Goal: Navigation & Orientation: Find specific page/section

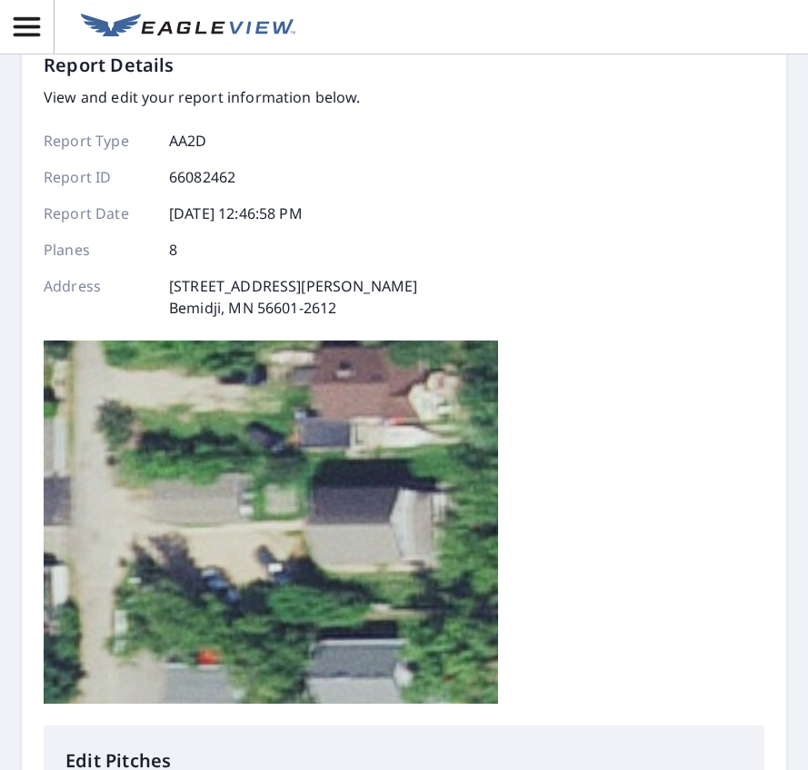
scroll to position [61, 0]
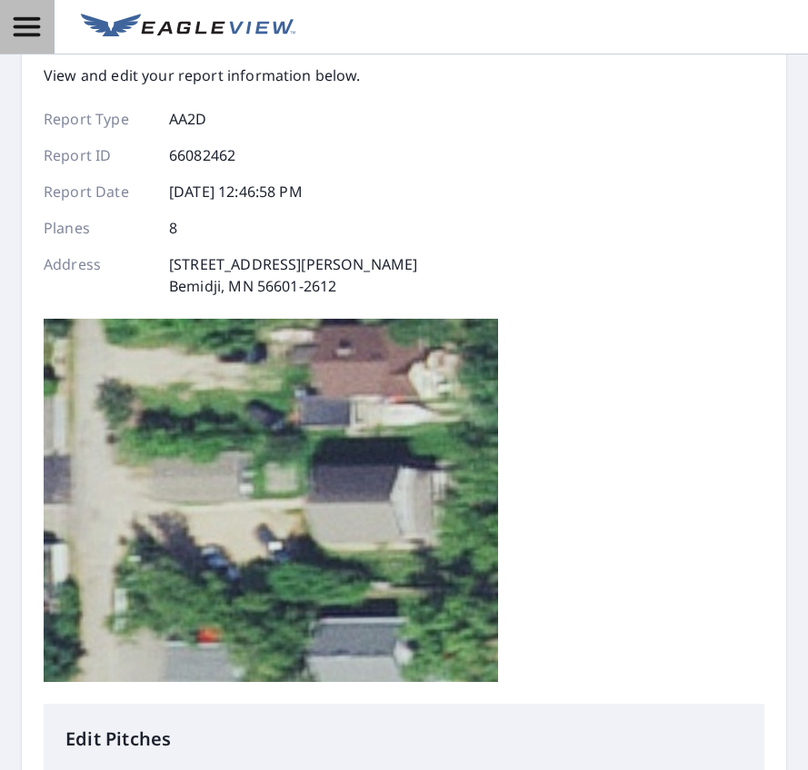
click at [40, 35] on icon "button" at bounding box center [27, 26] width 26 height 19
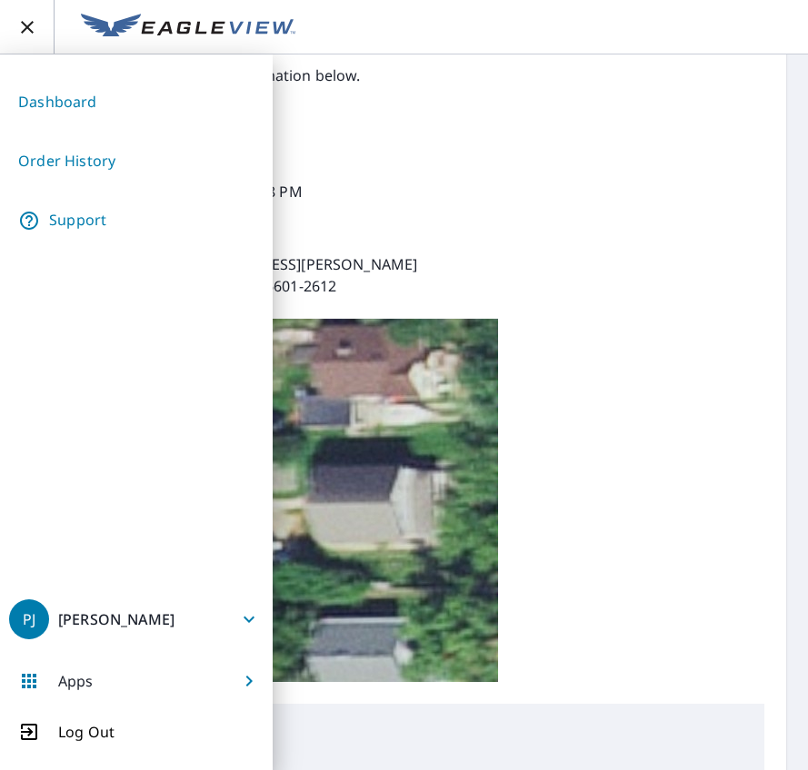
click at [113, 154] on link "Order History" at bounding box center [136, 161] width 254 height 45
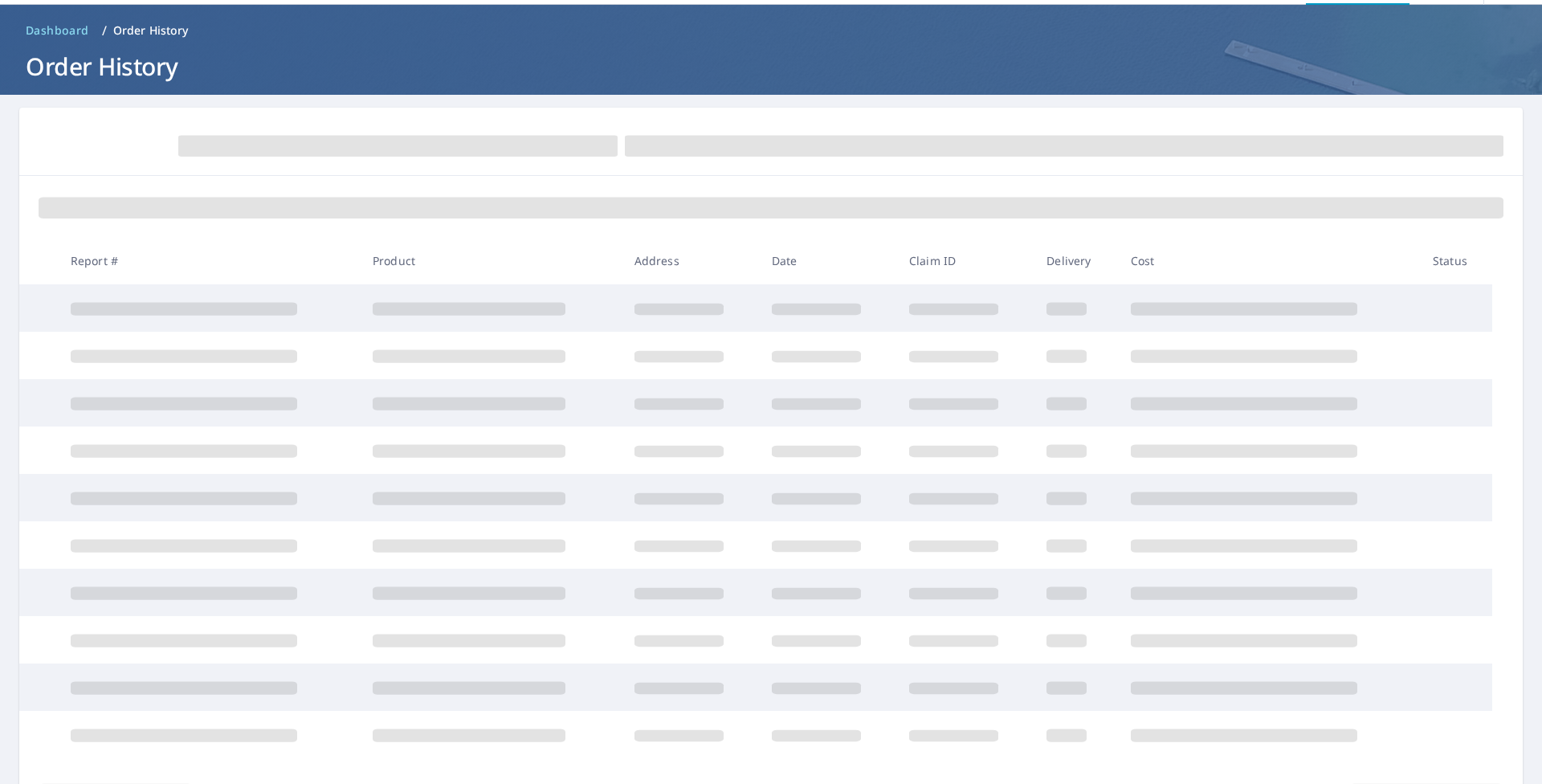
click at [40, 39] on link "Dashboard" at bounding box center [57, 30] width 76 height 26
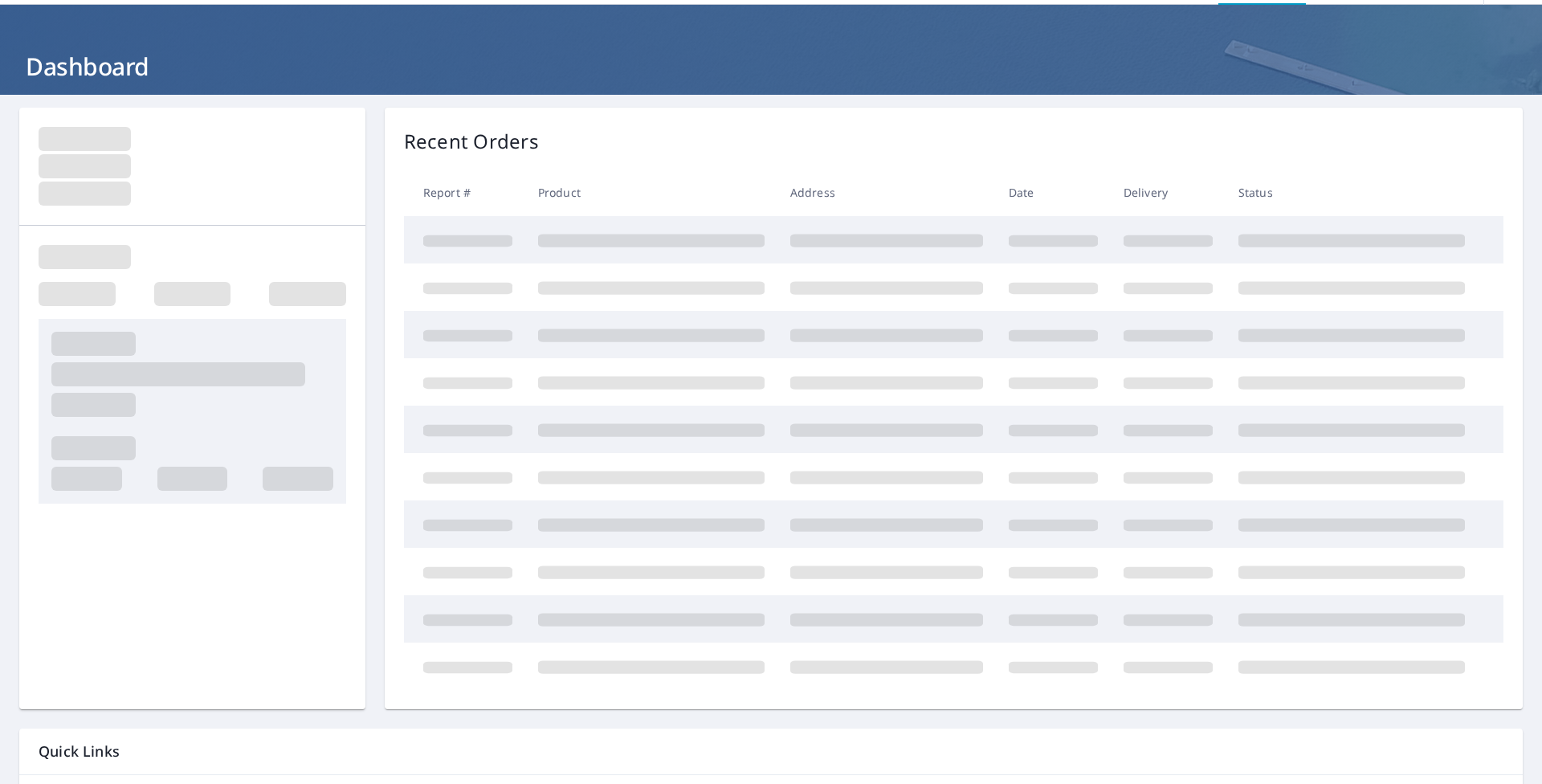
click at [47, 34] on header "Dashboard" at bounding box center [771, 49] width 1542 height 90
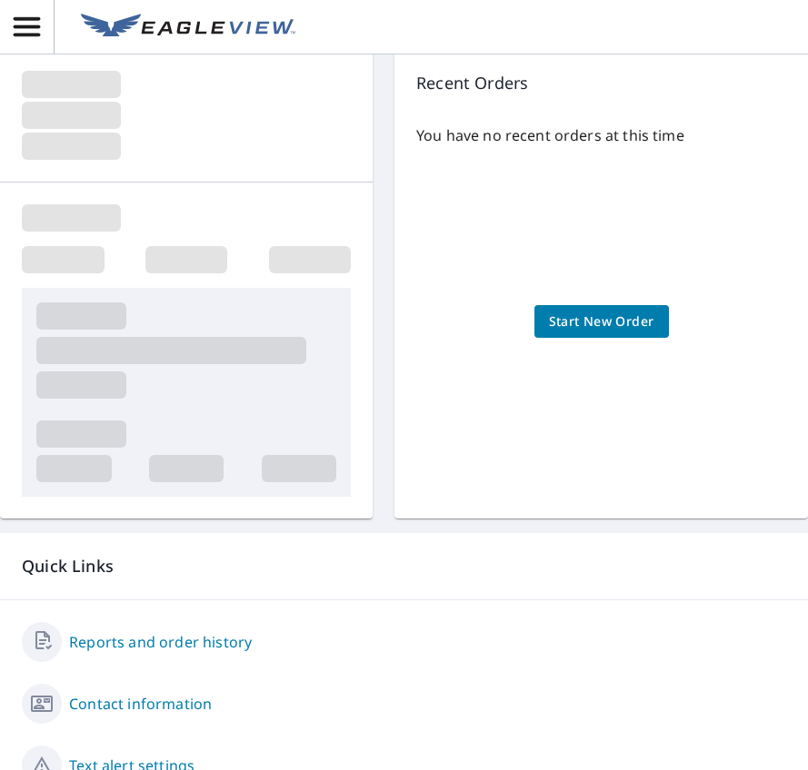
scroll to position [218, 0]
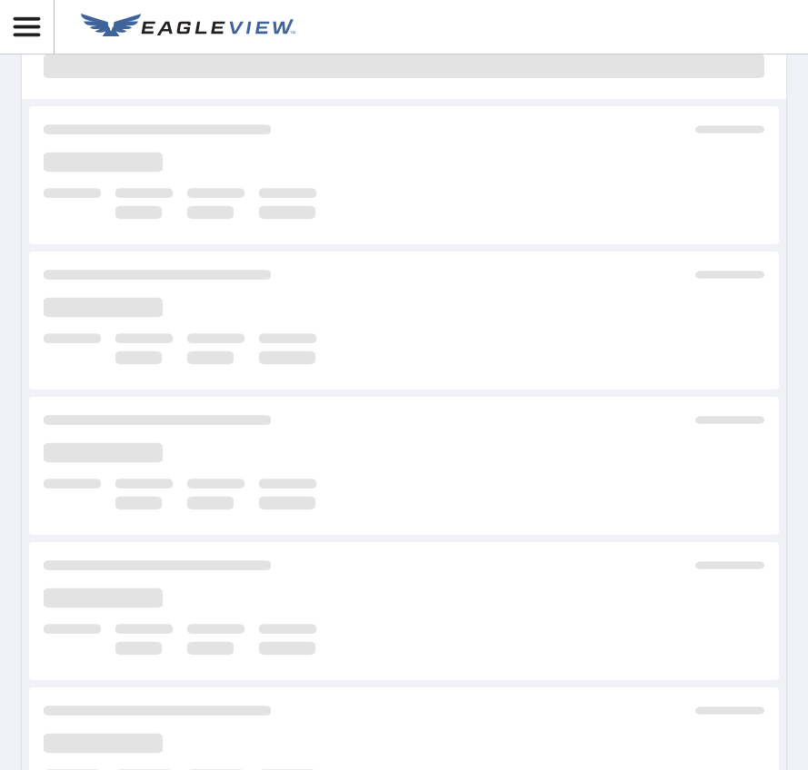
click at [233, 521] on link at bounding box center [404, 466] width 750 height 138
